Goal: Transaction & Acquisition: Subscribe to service/newsletter

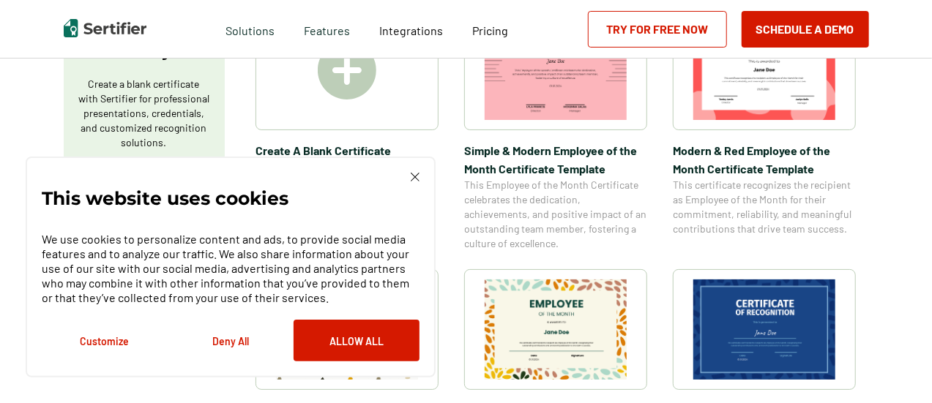
scroll to position [318, 0]
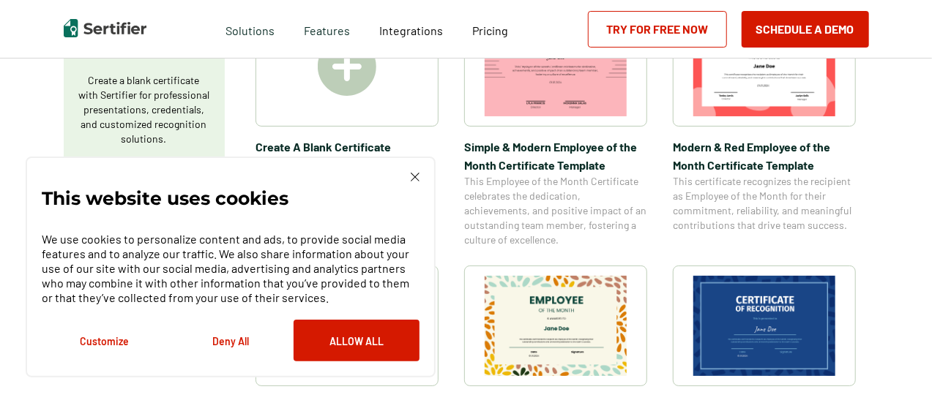
drag, startPoint x: 931, startPoint y: 65, endPoint x: 936, endPoint y: 39, distance: 27.0
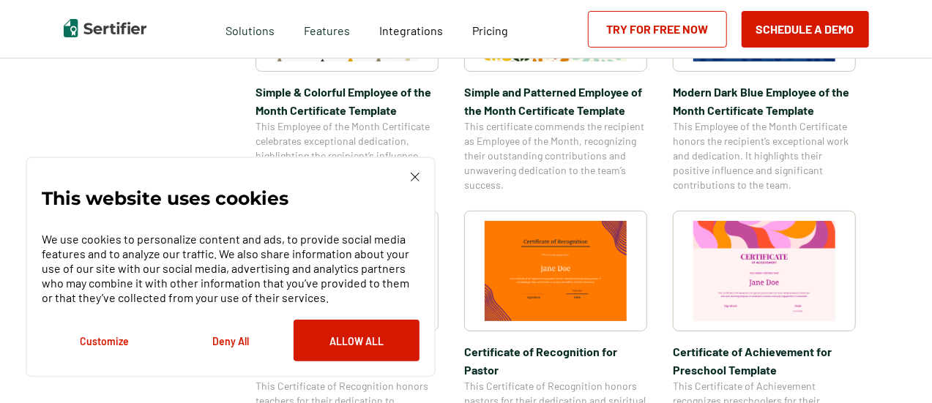
scroll to position [654, 0]
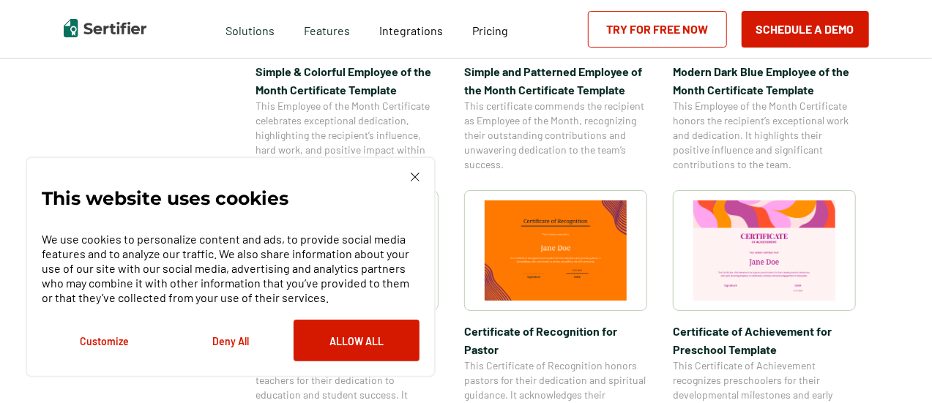
click at [417, 176] on img at bounding box center [415, 177] width 9 height 9
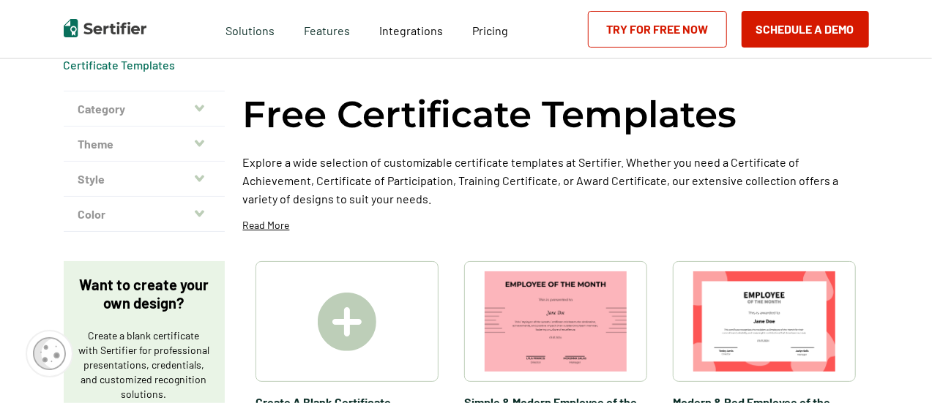
scroll to position [0, 0]
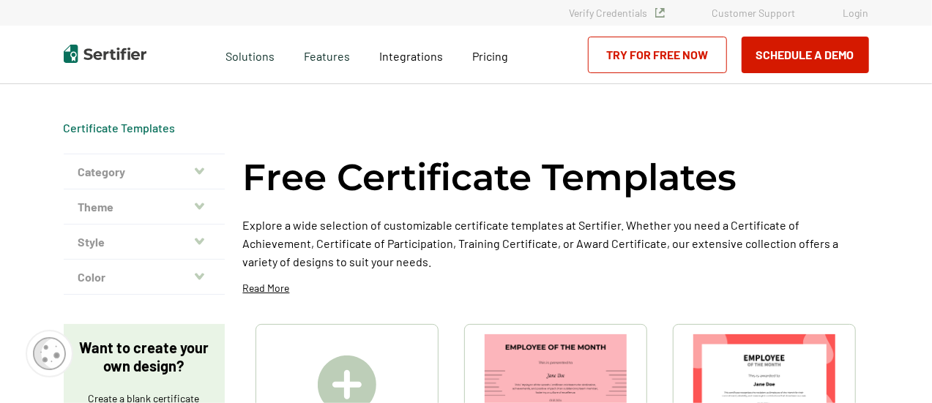
click at [130, 179] on button "Category" at bounding box center [144, 171] width 161 height 35
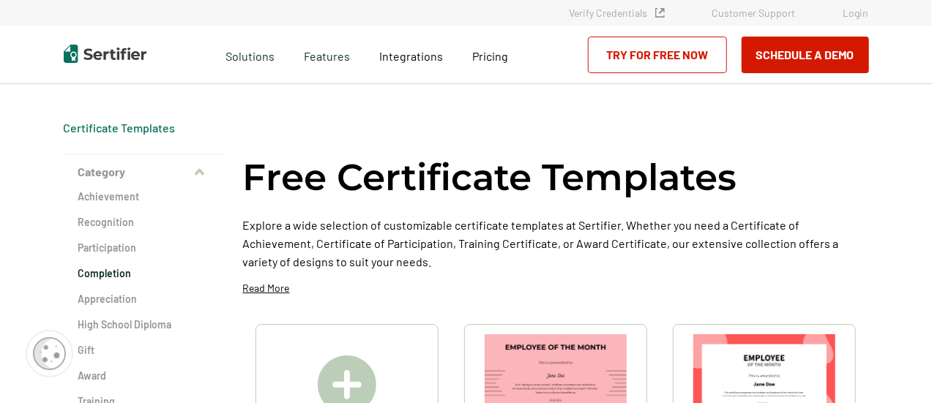
click at [101, 275] on h2 "Completion" at bounding box center [144, 273] width 132 height 15
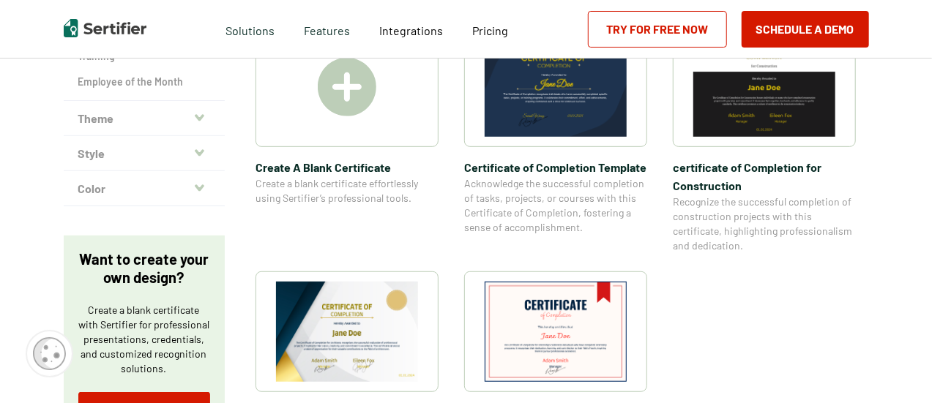
scroll to position [414, 0]
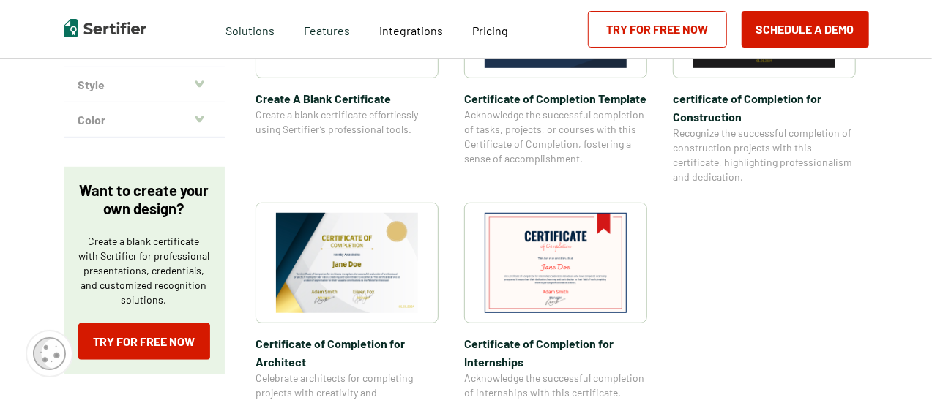
click at [335, 279] on img at bounding box center [347, 263] width 142 height 100
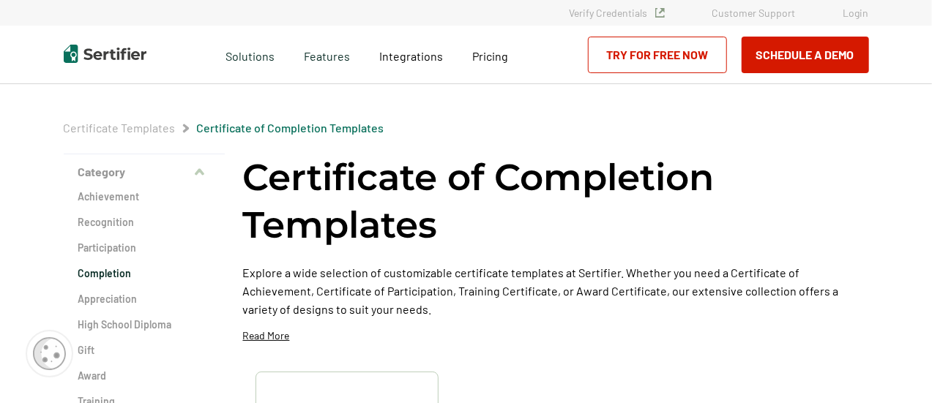
scroll to position [414, 0]
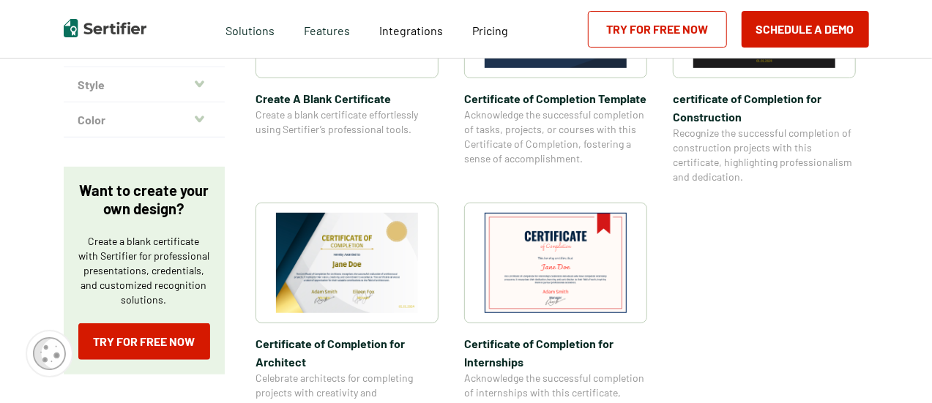
click at [559, 248] on img at bounding box center [556, 263] width 142 height 100
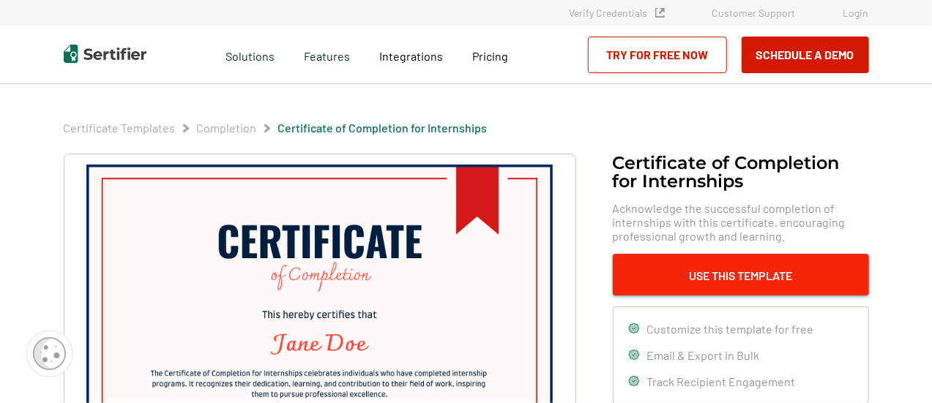
click at [730, 275] on button "Use This Template" at bounding box center [741, 275] width 256 height 42
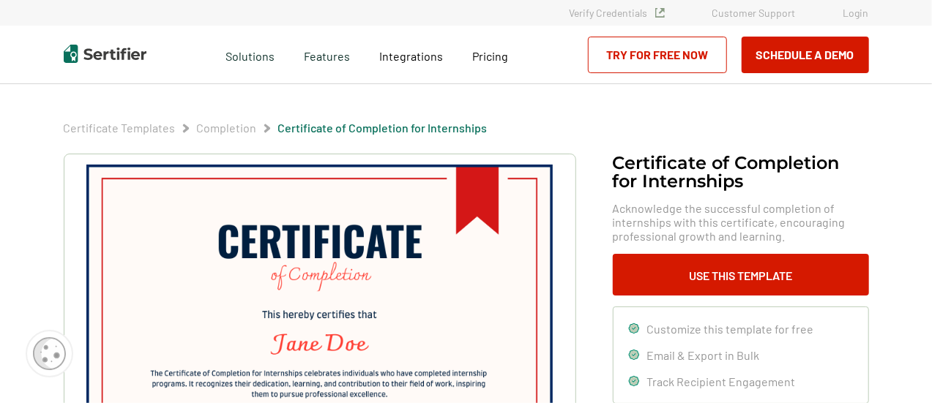
click at [359, 288] on img at bounding box center [319, 329] width 466 height 329
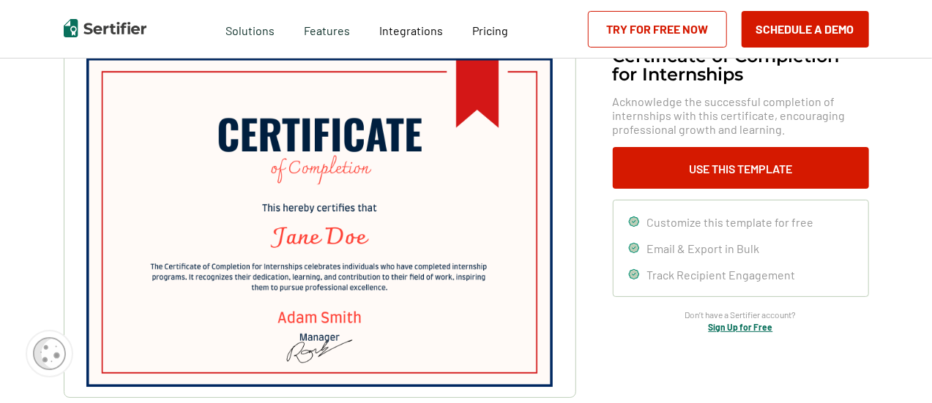
scroll to position [123, 0]
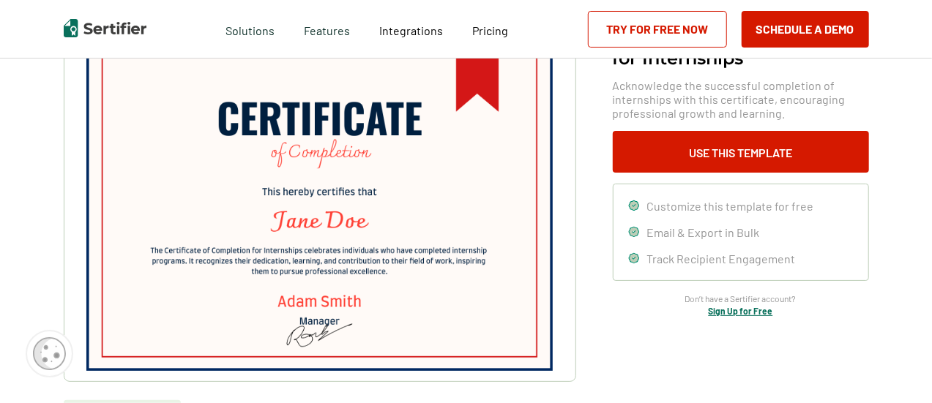
click at [742, 309] on link "Sign Up for Free" at bounding box center [741, 311] width 64 height 10
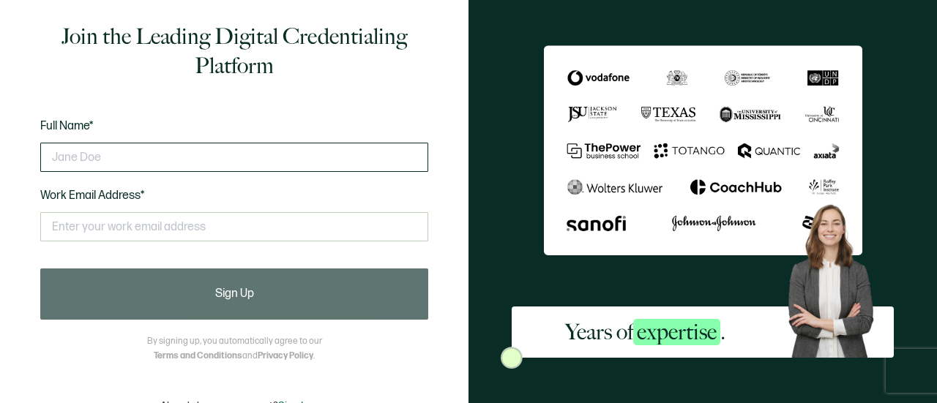
click at [152, 165] on input "text" at bounding box center [234, 157] width 388 height 29
type input "[PERSON_NAME]"
type input "c"
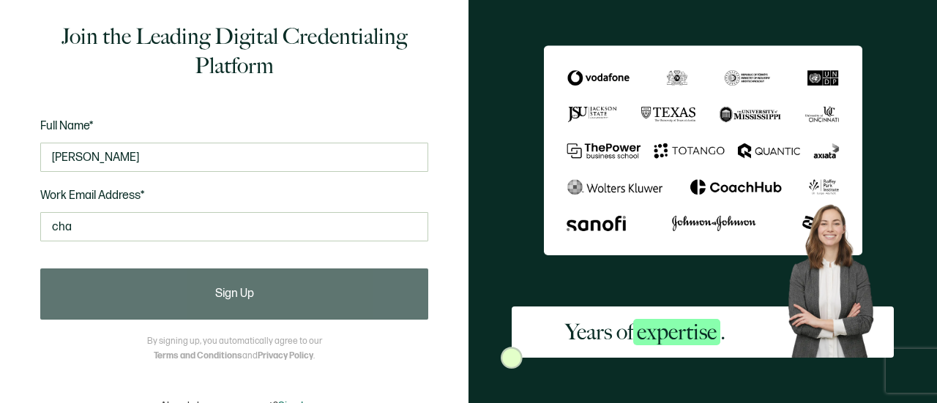
type input "[EMAIL_ADDRESS][PERSON_NAME][DOMAIN_NAME]"
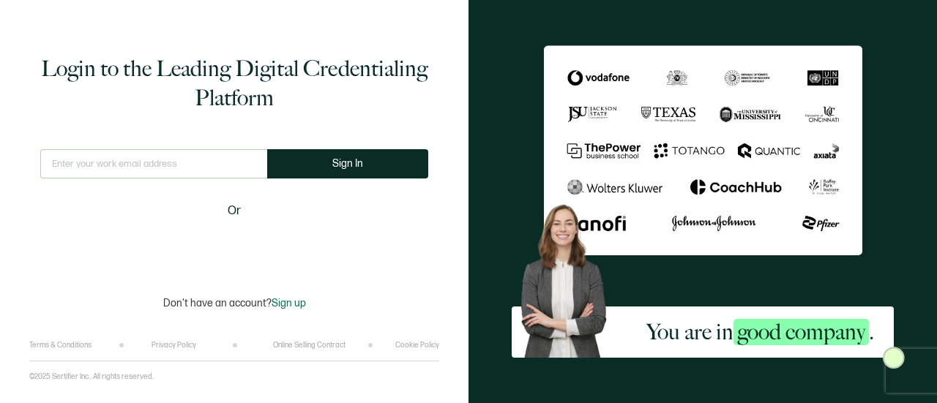
click at [184, 166] on input "text" at bounding box center [153, 163] width 227 height 29
click at [184, 166] on input "chalayne.[PERSON_NAME]@" at bounding box center [153, 163] width 227 height 29
type input "[EMAIL_ADDRESS][PERSON_NAME][DOMAIN_NAME]"
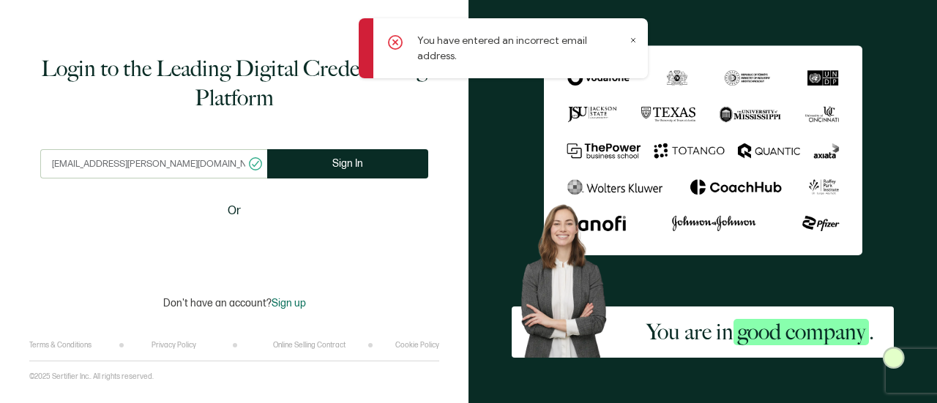
click at [293, 308] on span "Sign up" at bounding box center [289, 303] width 34 height 12
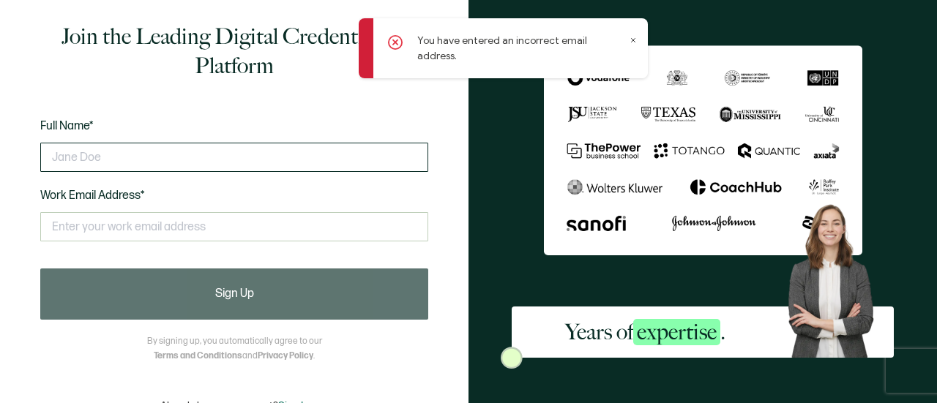
click at [180, 152] on input "text" at bounding box center [234, 157] width 388 height 29
click at [180, 152] on input "Ch" at bounding box center [234, 157] width 388 height 29
type input "Chalayne Beaubouef"
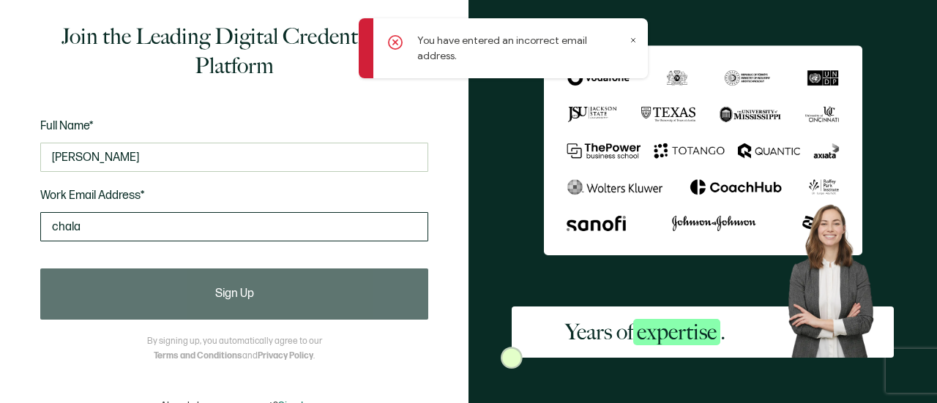
type input "[EMAIL_ADDRESS][PERSON_NAME][DOMAIN_NAME]"
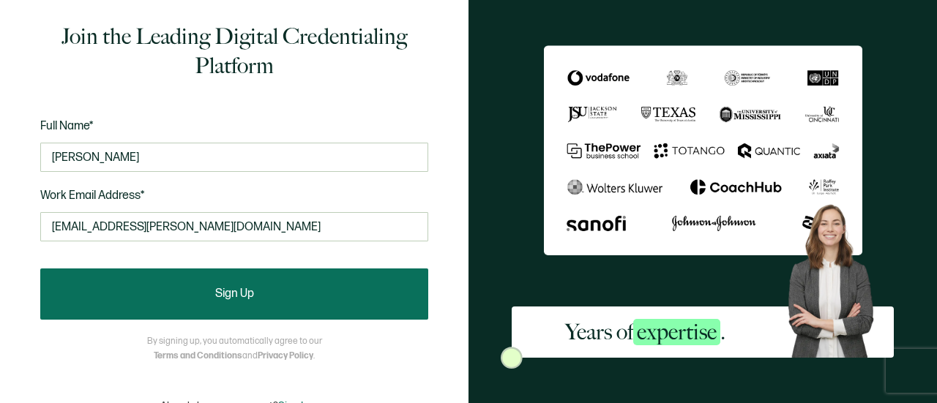
click at [228, 305] on button "Sign Up" at bounding box center [234, 294] width 388 height 51
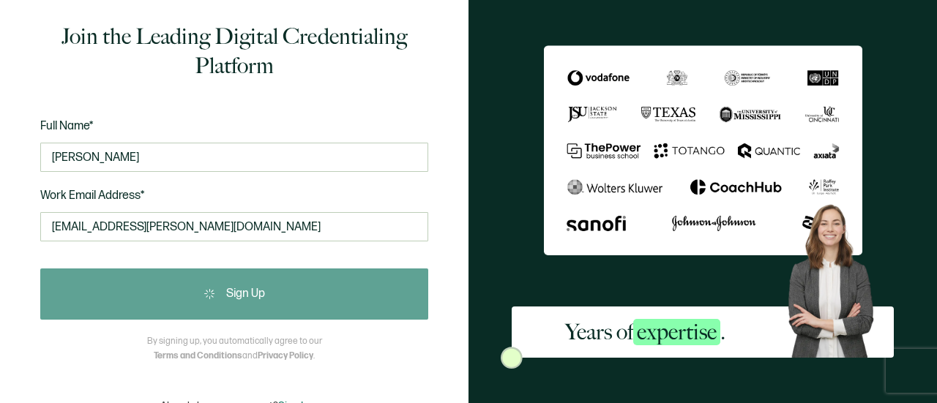
click at [228, 305] on div "Sign Up" at bounding box center [234, 294] width 388 height 51
